Goal: Information Seeking & Learning: Learn about a topic

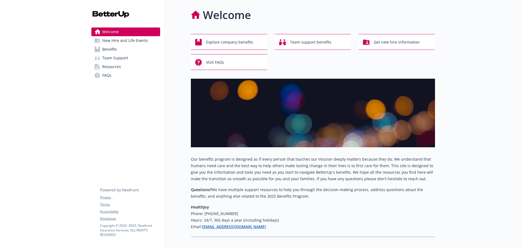
click at [131, 48] on link "Benefits" at bounding box center [125, 49] width 69 height 9
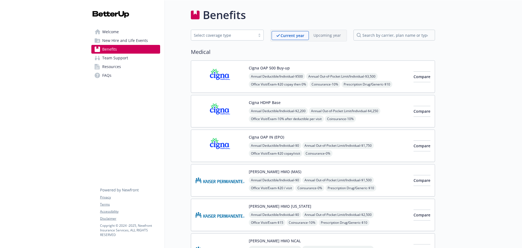
click at [240, 32] on div "Select coverage type" at bounding box center [223, 35] width 59 height 6
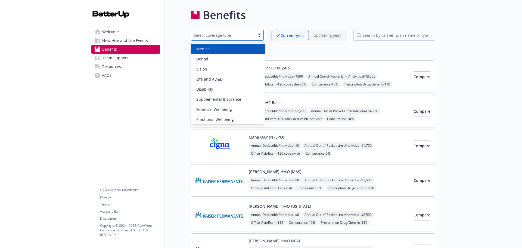
click at [231, 47] on div "Medical" at bounding box center [227, 49] width 67 height 6
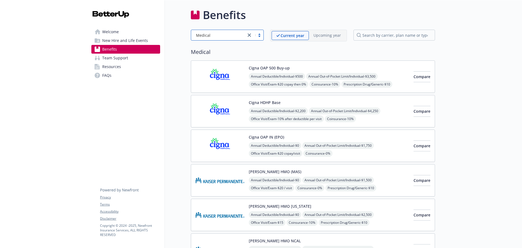
click at [237, 106] on img at bounding box center [220, 111] width 49 height 23
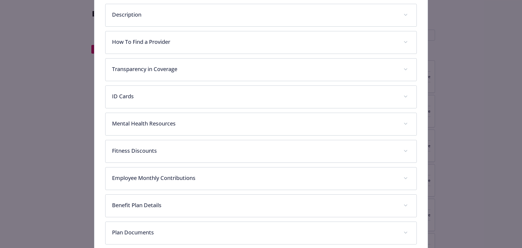
scroll to position [115, 0]
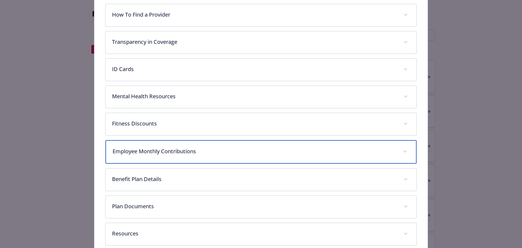
click at [230, 150] on p "Employee Monthly Contributions" at bounding box center [255, 151] width 284 height 8
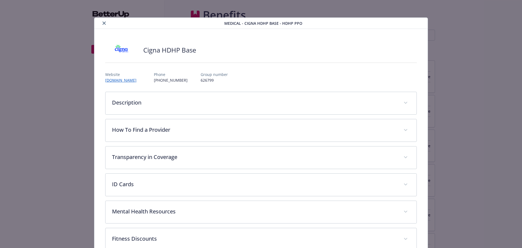
scroll to position [27, 0]
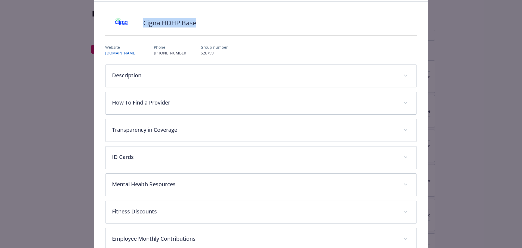
drag, startPoint x: 198, startPoint y: 25, endPoint x: 142, endPoint y: 26, distance: 56.0
click at [142, 26] on div "Cigna HDHP Base" at bounding box center [261, 23] width 312 height 16
copy h2 "Cigna HDHP Base"
click at [75, 51] on div "Medical - Cigna HDHP Base - HDHP PPO Cigna HDHP Base Website [DOMAIN_NAME] Phon…" at bounding box center [261, 183] width 418 height 386
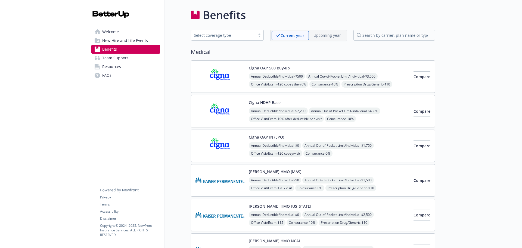
click at [231, 36] on div "Select coverage type" at bounding box center [223, 35] width 59 height 6
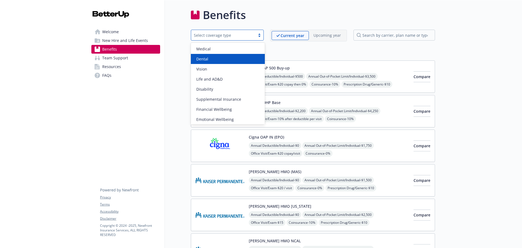
click at [223, 60] on div "Dental" at bounding box center [227, 59] width 67 height 6
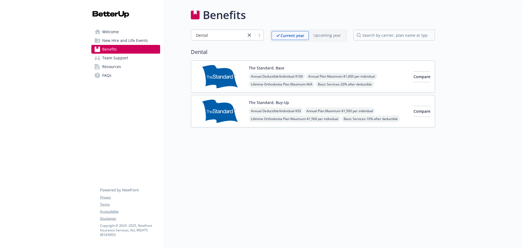
click at [334, 65] on div "The Standard, Base Annual Deductible/Individual - $100 Annual Plan Maximum - $1…" at bounding box center [329, 76] width 160 height 23
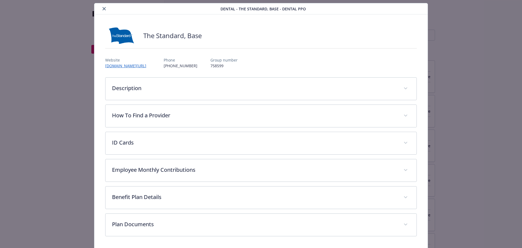
scroll to position [33, 0]
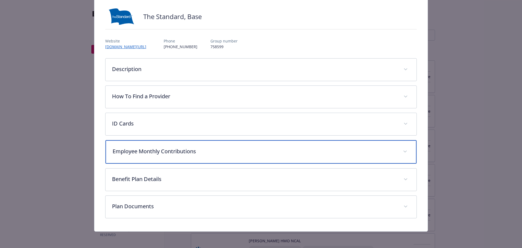
click at [219, 154] on p "Employee Monthly Contributions" at bounding box center [255, 151] width 284 height 8
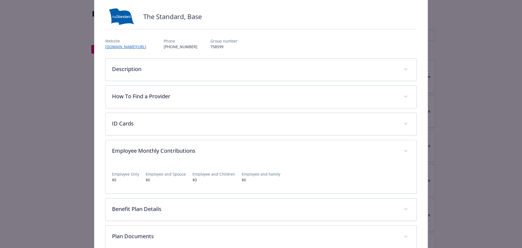
drag, startPoint x: 392, startPoint y: 19, endPoint x: 383, endPoint y: 20, distance: 9.3
click at [392, 19] on div "The Standard, Base" at bounding box center [261, 16] width 312 height 16
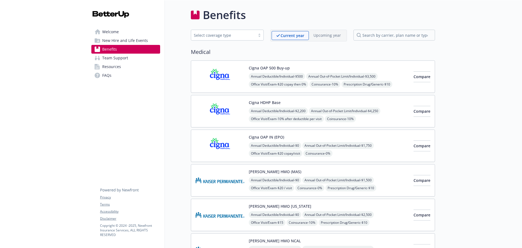
click at [236, 33] on div "Select coverage type" at bounding box center [223, 35] width 59 height 6
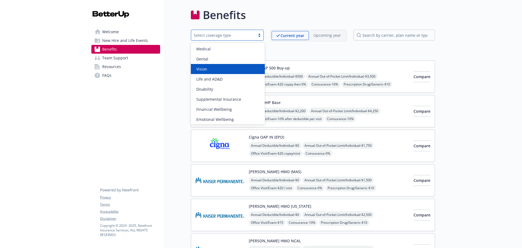
click at [240, 73] on div "Vision" at bounding box center [228, 69] width 74 height 10
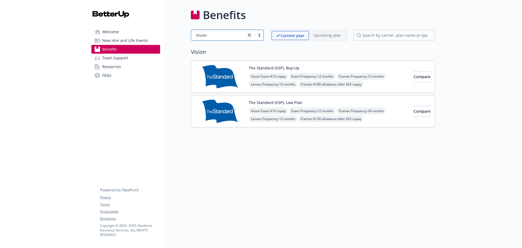
click at [375, 113] on div "Vision Exam - $10 copay Exam Frequency - 12 months Frames Frequency - 24 months…" at bounding box center [329, 114] width 160 height 15
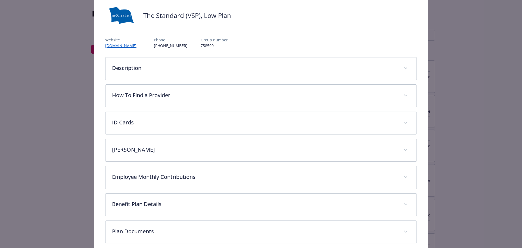
scroll to position [44, 0]
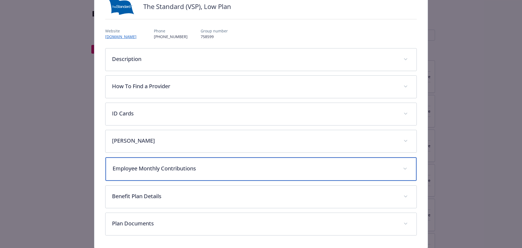
click at [227, 176] on div "Employee Monthly Contributions" at bounding box center [261, 168] width 311 height 23
